Goal: Transaction & Acquisition: Obtain resource

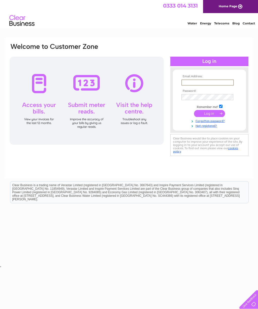
type input "[EMAIL_ADDRESS][DOMAIN_NAME]"
click at [209, 117] on input "submit" at bounding box center [209, 113] width 31 height 7
click at [211, 117] on input "submit" at bounding box center [209, 113] width 31 height 7
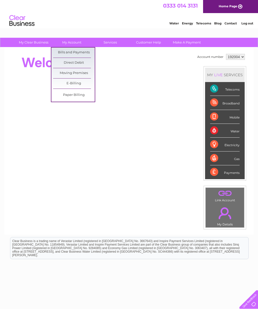
click at [79, 53] on link "Bills and Payments" at bounding box center [74, 53] width 42 height 10
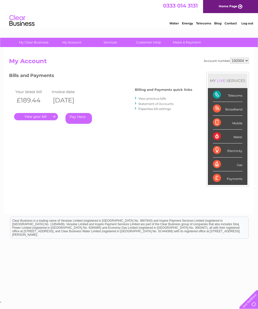
click at [41, 118] on link "." at bounding box center [36, 116] width 44 height 7
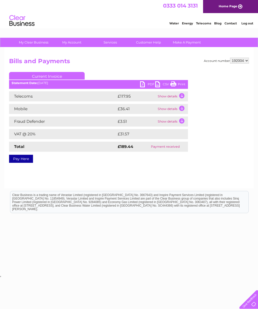
click at [148, 87] on link "PDF" at bounding box center [147, 84] width 15 height 7
